Goal: Navigation & Orientation: Find specific page/section

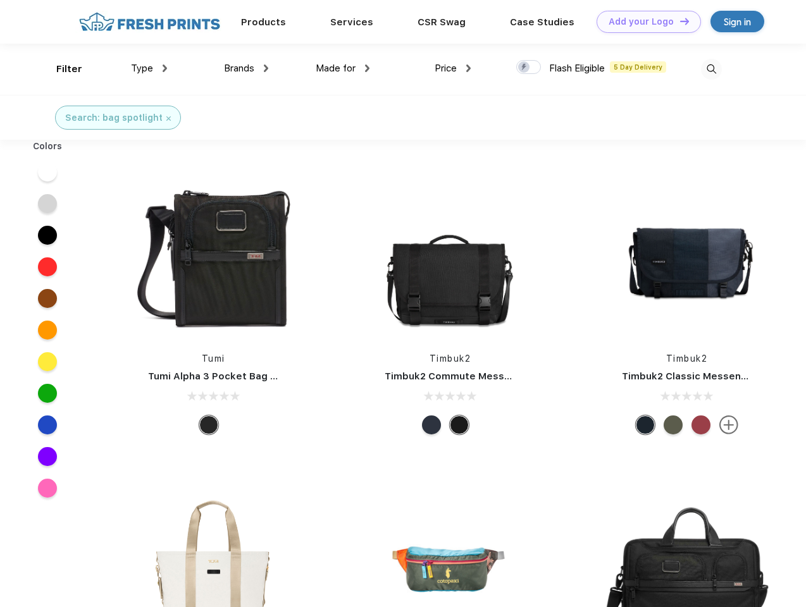
click at [644, 22] on link "Add your Logo Design Tool" at bounding box center [649, 22] width 104 height 22
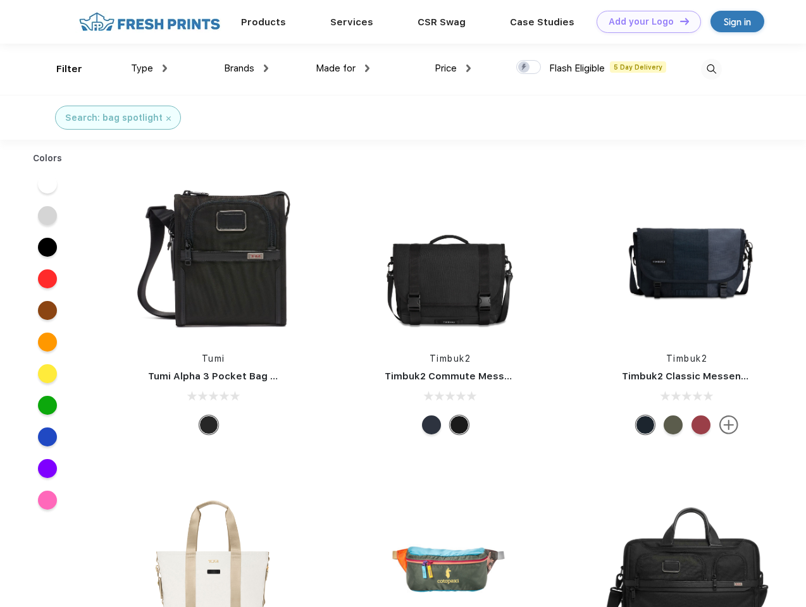
click at [0, 0] on div "Design Tool" at bounding box center [0, 0] width 0 height 0
click at [679, 21] on link "Add your Logo Design Tool" at bounding box center [649, 22] width 104 height 22
click at [61, 69] on div "Filter" at bounding box center [69, 69] width 26 height 15
click at [149, 68] on span "Type" at bounding box center [142, 68] width 22 height 11
click at [246, 68] on span "Brands" at bounding box center [239, 68] width 30 height 11
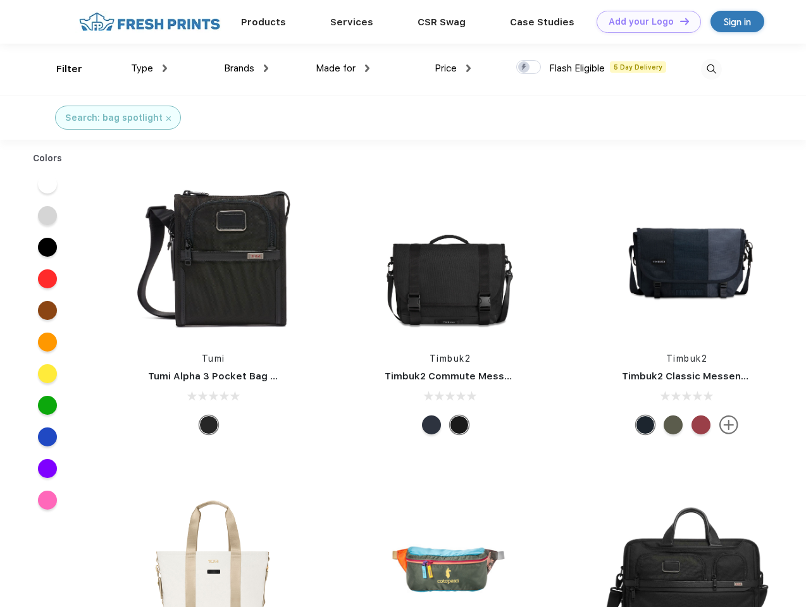
click at [343, 68] on span "Made for" at bounding box center [336, 68] width 40 height 11
click at [453, 68] on span "Price" at bounding box center [446, 68] width 22 height 11
click at [529, 68] on div at bounding box center [528, 67] width 25 height 14
click at [525, 68] on input "checkbox" at bounding box center [520, 63] width 8 height 8
click at [711, 69] on img at bounding box center [711, 69] width 21 height 21
